Goal: Find specific page/section: Find specific page/section

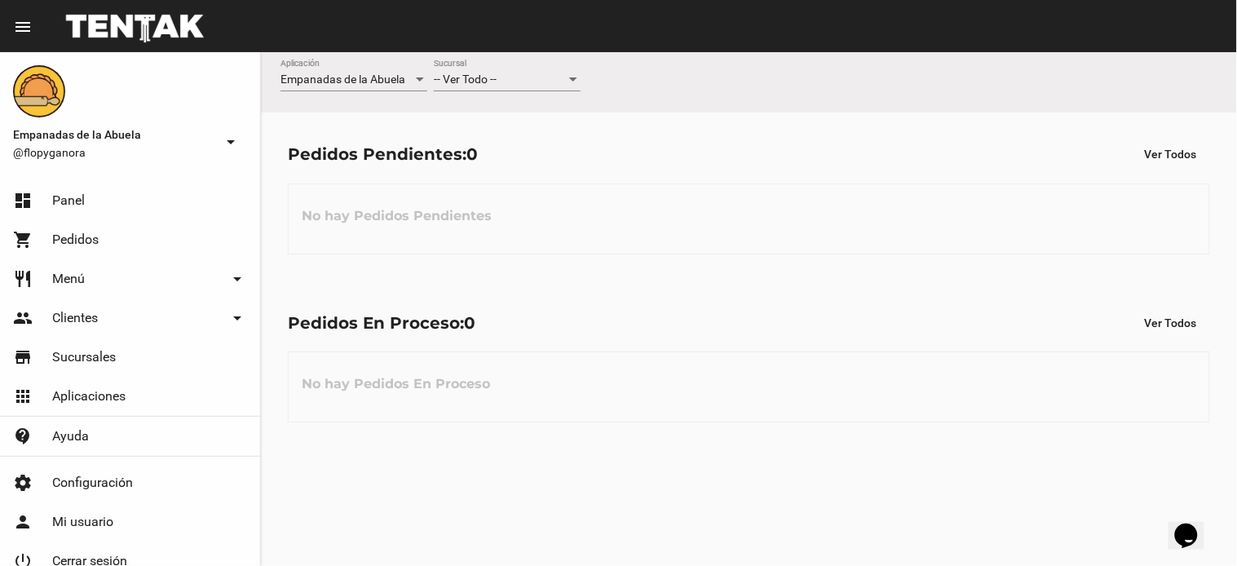
click at [522, 82] on div "-- Ver Todo --" at bounding box center [500, 79] width 132 height 13
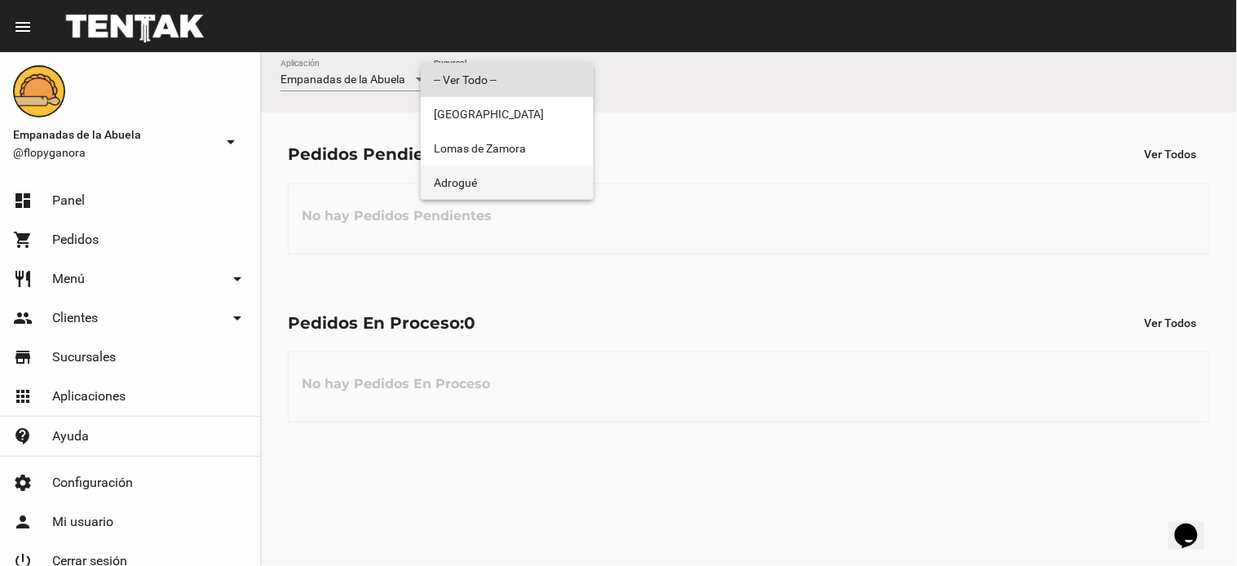
click at [528, 184] on span "Adrogué" at bounding box center [507, 183] width 147 height 34
